Goal: Information Seeking & Learning: Check status

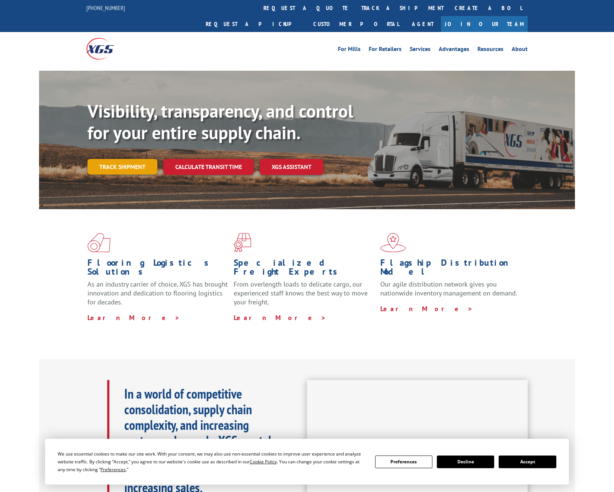
click at [112, 159] on link "Track shipment" at bounding box center [122, 167] width 70 height 16
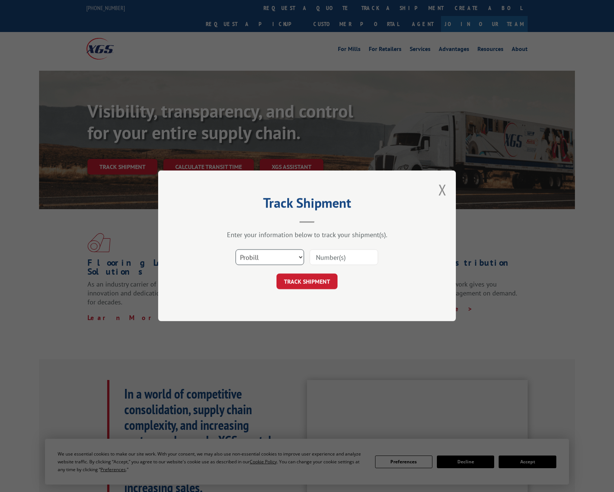
click at [252, 263] on select "Select category... Probill BOL PO" at bounding box center [270, 258] width 68 height 16
select select "bol"
click at [236, 250] on select "Select category... Probill BOL PO" at bounding box center [270, 258] width 68 height 16
click at [331, 259] on input at bounding box center [344, 258] width 68 height 16
paste input "0915522"
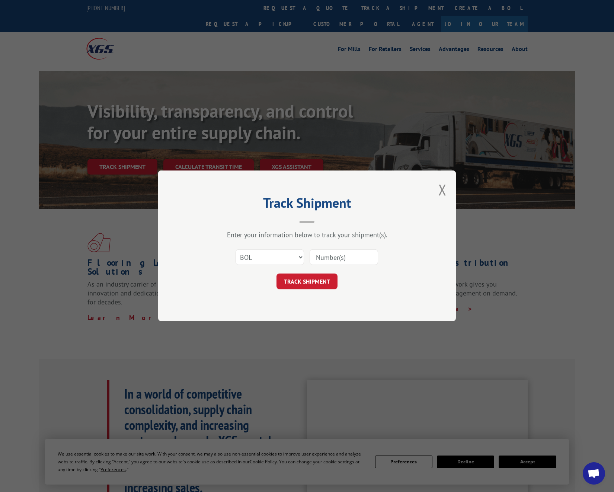
type input "0915522"
click at [302, 280] on button "TRACK SHIPMENT" at bounding box center [307, 282] width 61 height 16
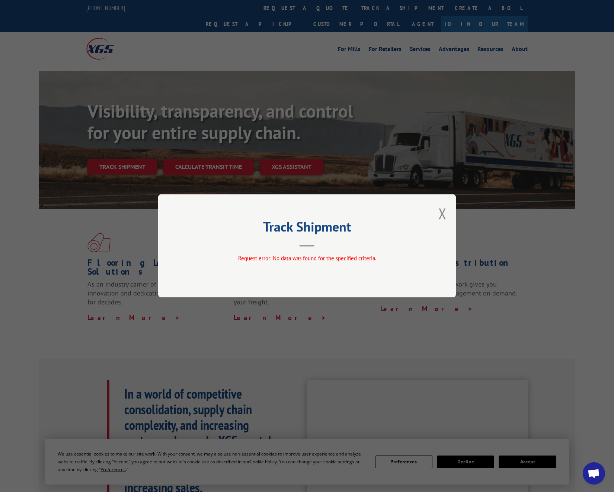
click at [355, 228] on h2 "Track Shipment" at bounding box center [306, 228] width 223 height 14
click at [441, 219] on button "Close modal" at bounding box center [443, 214] width 8 height 20
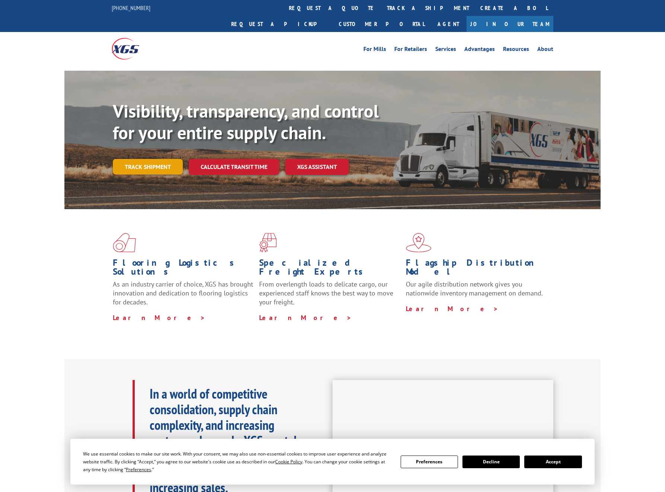
click at [144, 159] on link "Track shipment" at bounding box center [148, 167] width 70 height 16
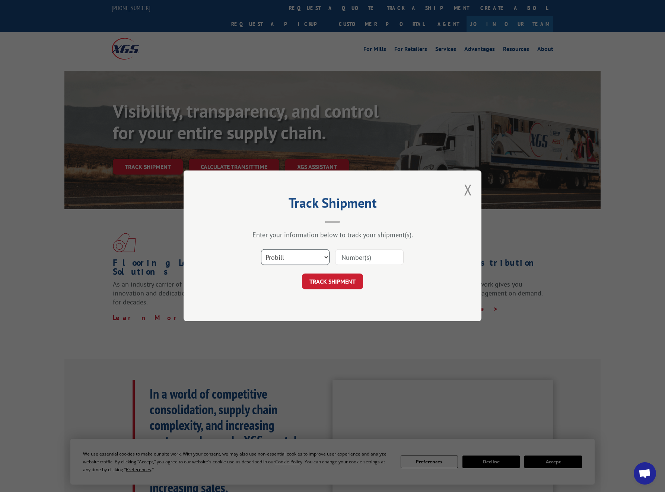
click at [291, 253] on select "Select category... Probill BOL PO" at bounding box center [295, 258] width 68 height 16
select select "bol"
click at [261, 250] on select "Select category... Probill BOL PO" at bounding box center [295, 258] width 68 height 16
click at [354, 255] on input at bounding box center [369, 258] width 68 height 16
type input "0915522"
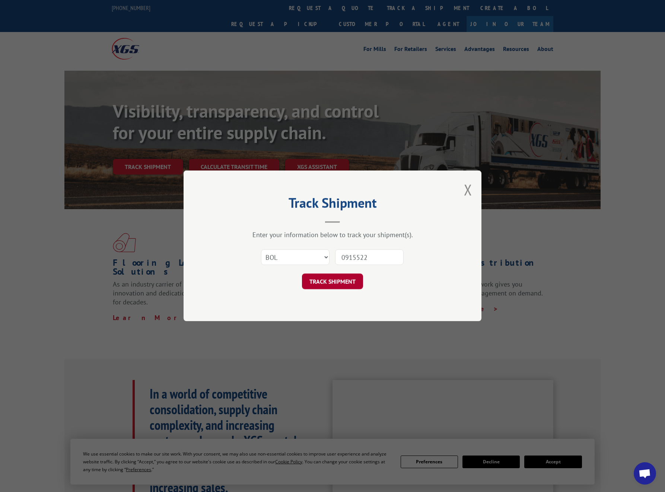
click at [332, 287] on button "TRACK SHIPMENT" at bounding box center [332, 282] width 61 height 16
